Goal: Transaction & Acquisition: Purchase product/service

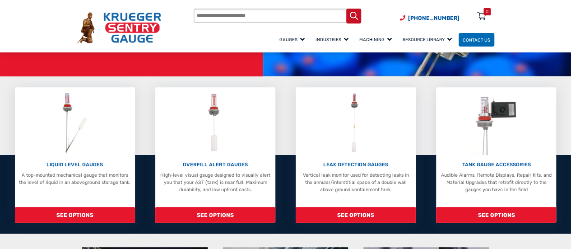
scroll to position [148, 0]
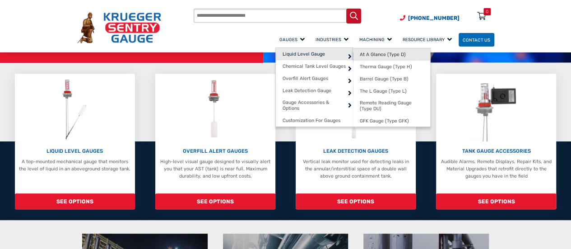
click at [360, 57] on span "At A Glance (Type D)" at bounding box center [383, 54] width 46 height 6
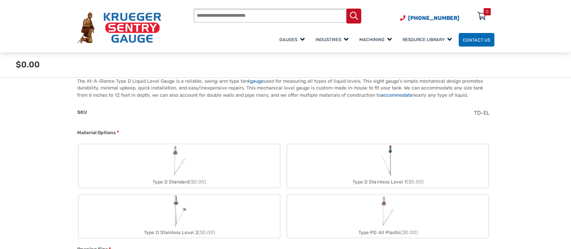
scroll to position [217, 0]
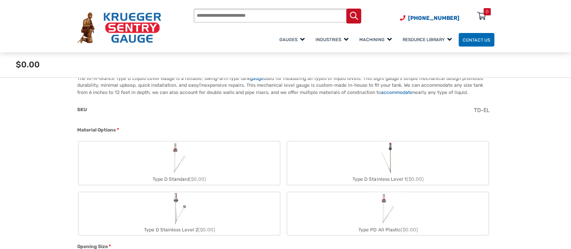
click at [191, 153] on img "Type D Standard" at bounding box center [179, 157] width 32 height 32
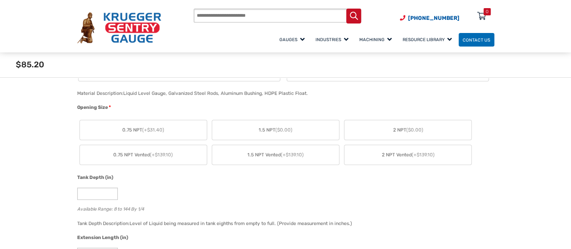
scroll to position [389, 0]
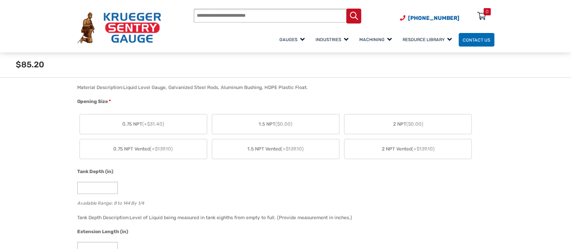
click at [269, 123] on span "1.5 NPT ($0.00)" at bounding box center [276, 124] width 34 height 7
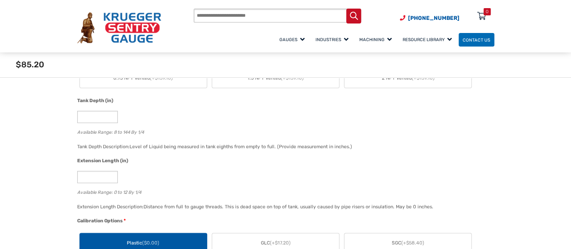
scroll to position [465, 0]
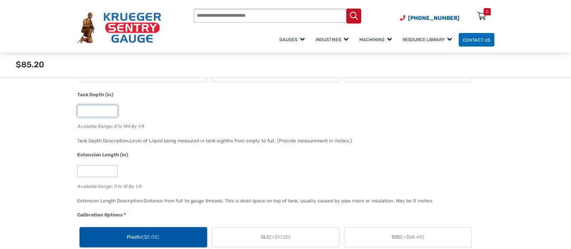
click at [79, 111] on input "*" at bounding box center [97, 111] width 41 height 12
type input "**"
click at [148, 111] on div "**" at bounding box center [283, 111] width 413 height 12
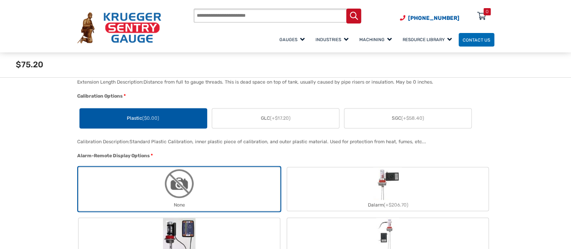
scroll to position [595, 0]
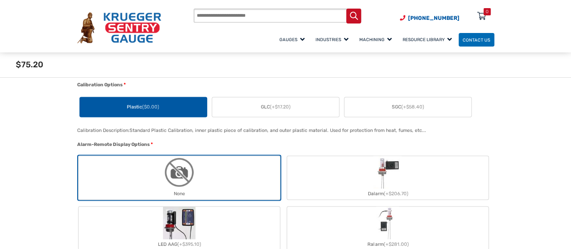
click at [145, 104] on span "Plastic ($0.00)" at bounding box center [143, 106] width 32 height 7
click at [203, 181] on label "None" at bounding box center [179, 177] width 201 height 43
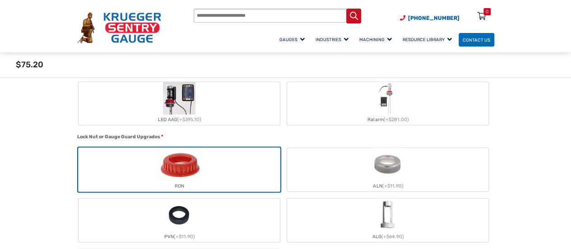
scroll to position [753, 0]
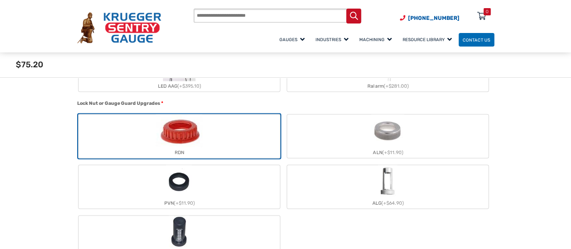
click at [228, 142] on label "RDN" at bounding box center [179, 135] width 201 height 43
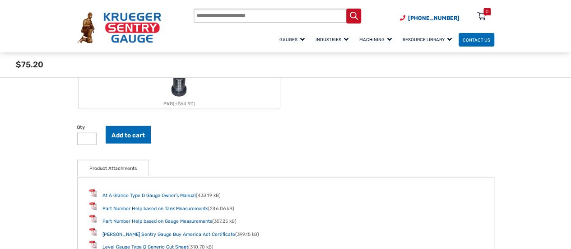
scroll to position [917, 0]
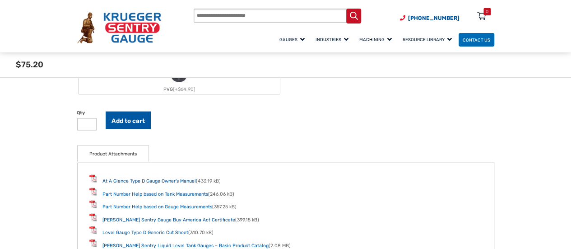
click at [130, 117] on button "Add to cart" at bounding box center [128, 120] width 45 height 18
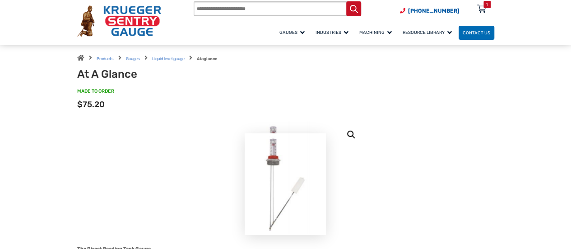
scroll to position [0, 0]
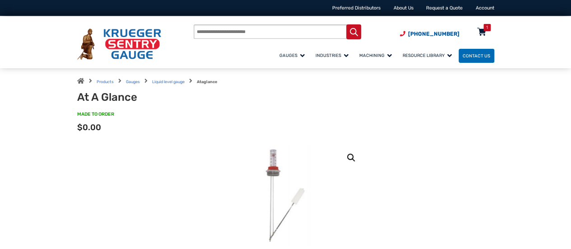
click at [483, 33] on icon at bounding box center [481, 32] width 9 height 14
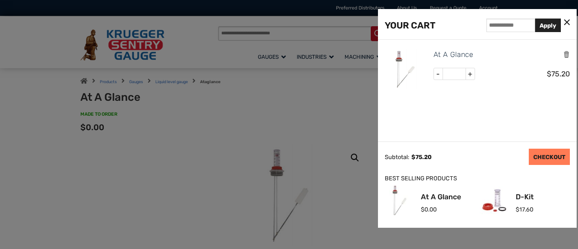
click at [555, 164] on link "CHECKOUT" at bounding box center [548, 156] width 41 height 16
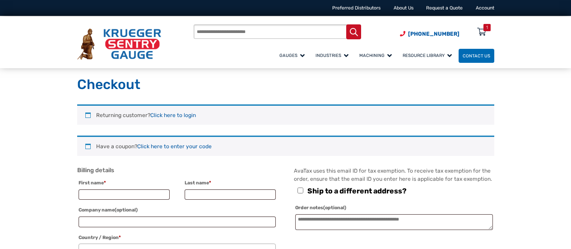
select select "**"
click at [178, 118] on link "Click here to login" at bounding box center [173, 115] width 46 height 6
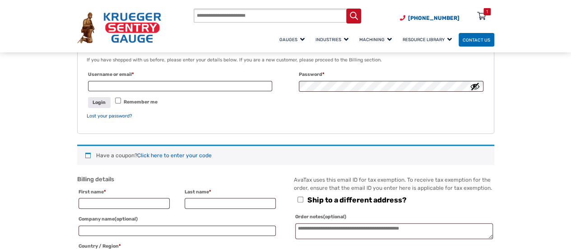
scroll to position [86, 0]
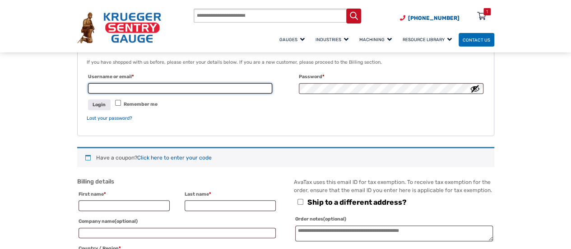
click at [131, 83] on input "Username or email * Required" at bounding box center [180, 88] width 185 height 11
type input "**********"
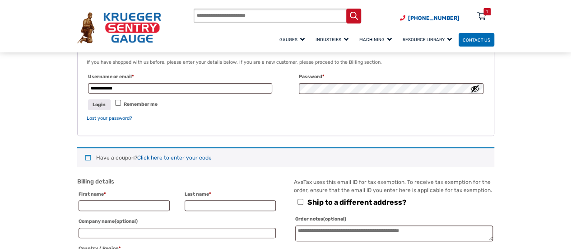
click at [472, 86] on button "Show password" at bounding box center [475, 88] width 10 height 10
click at [97, 101] on button "Login" at bounding box center [99, 104] width 23 height 10
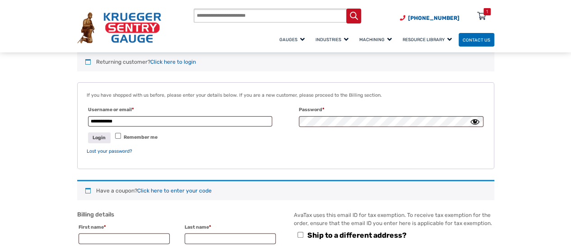
scroll to position [60, 0]
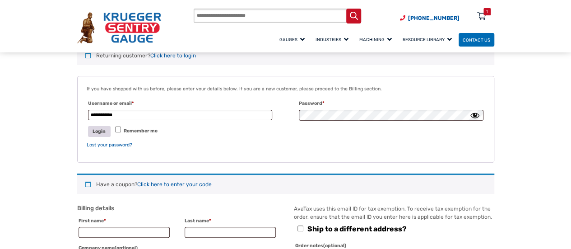
click at [101, 133] on button "Login" at bounding box center [99, 131] width 23 height 10
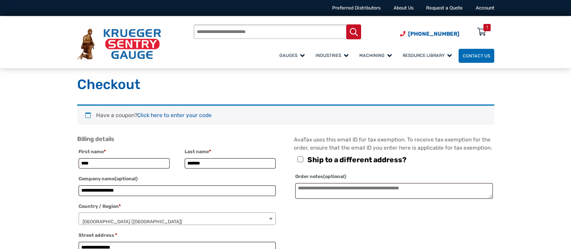
select select "**"
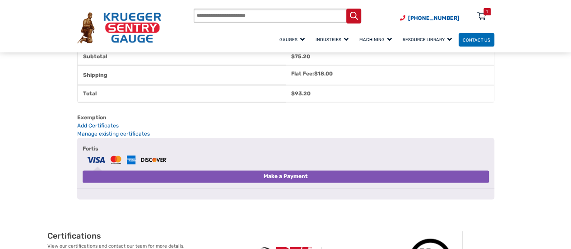
scroll to position [559, 0]
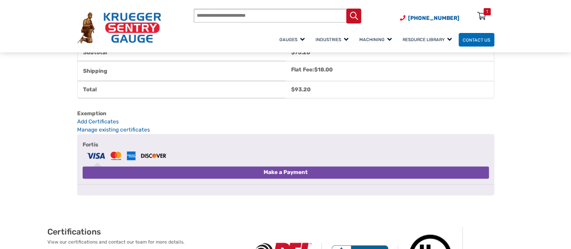
click at [322, 178] on button "Make a Payment" at bounding box center [286, 172] width 406 height 12
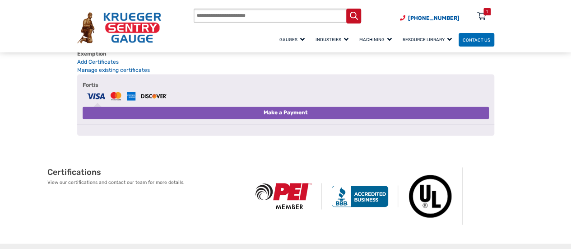
scroll to position [654, 0]
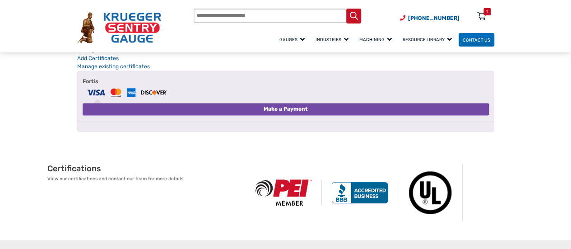
click at [287, 115] on button "Make a Payment" at bounding box center [286, 109] width 406 height 12
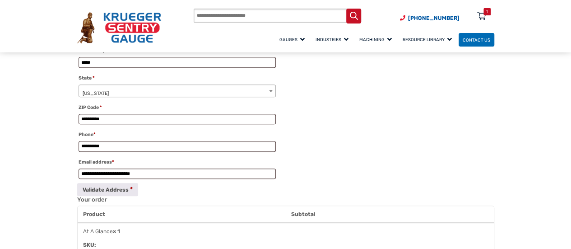
scroll to position [251, 0]
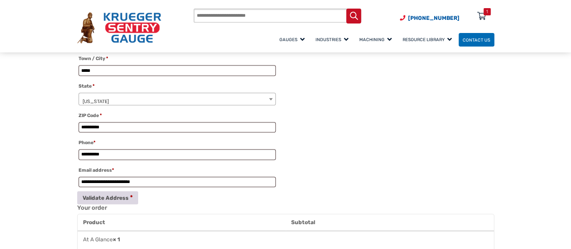
click at [101, 202] on button "Validate Address" at bounding box center [107, 197] width 61 height 13
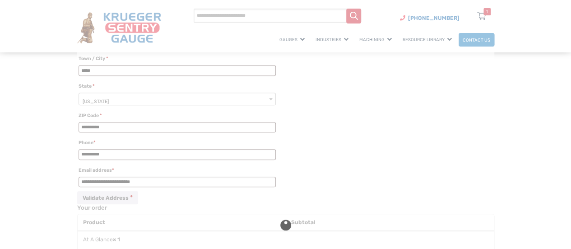
select select "**"
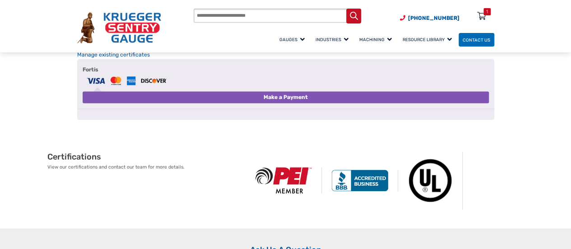
scroll to position [666, 0]
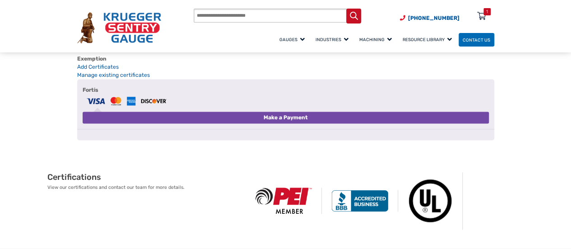
click at [284, 124] on button "Make a Payment" at bounding box center [286, 117] width 406 height 12
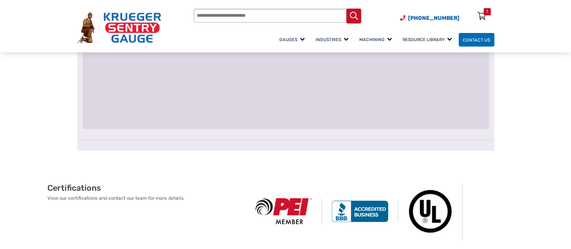
scroll to position [905, 0]
